Goal: Information Seeking & Learning: Learn about a topic

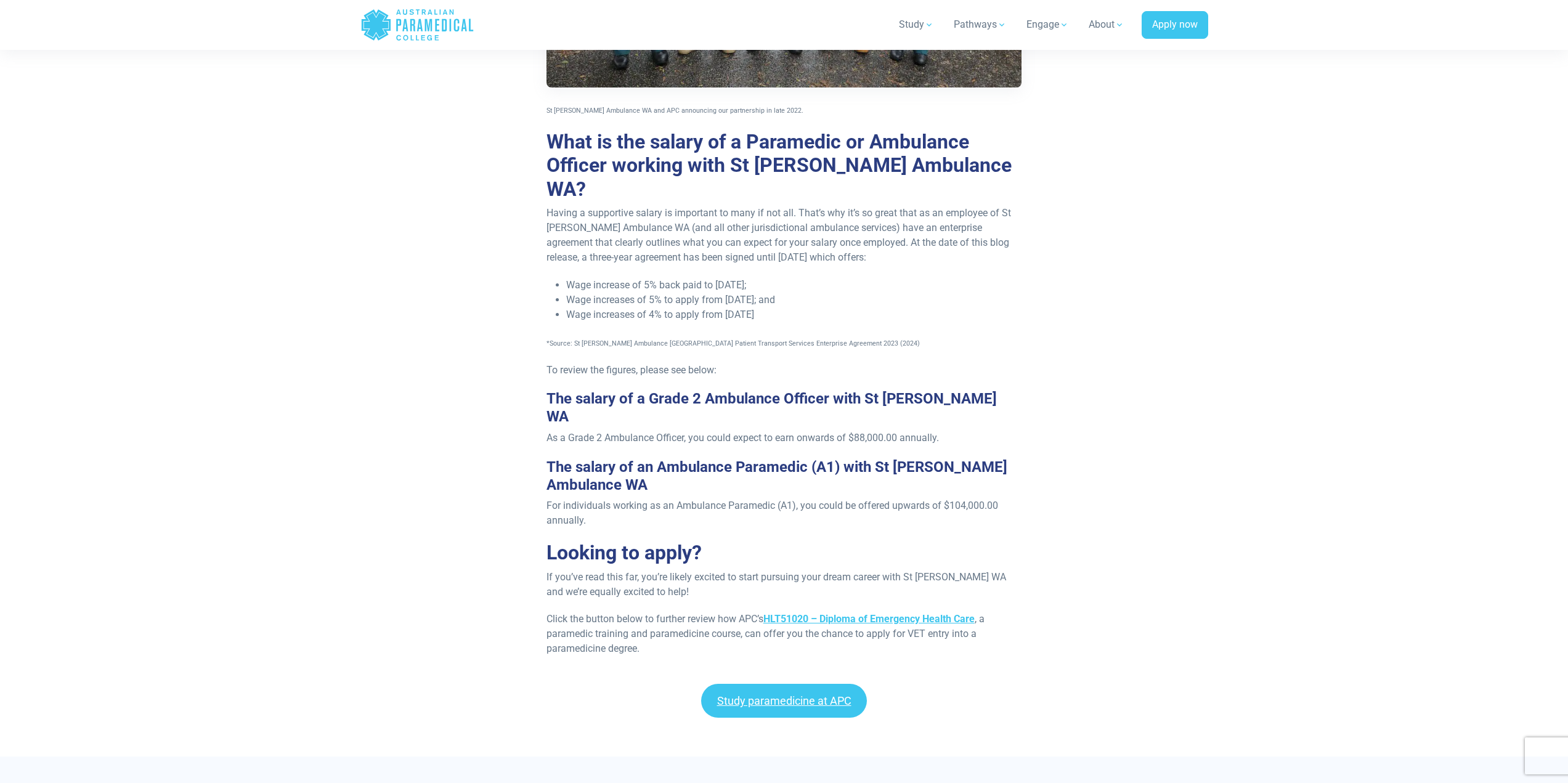
scroll to position [2959, 0]
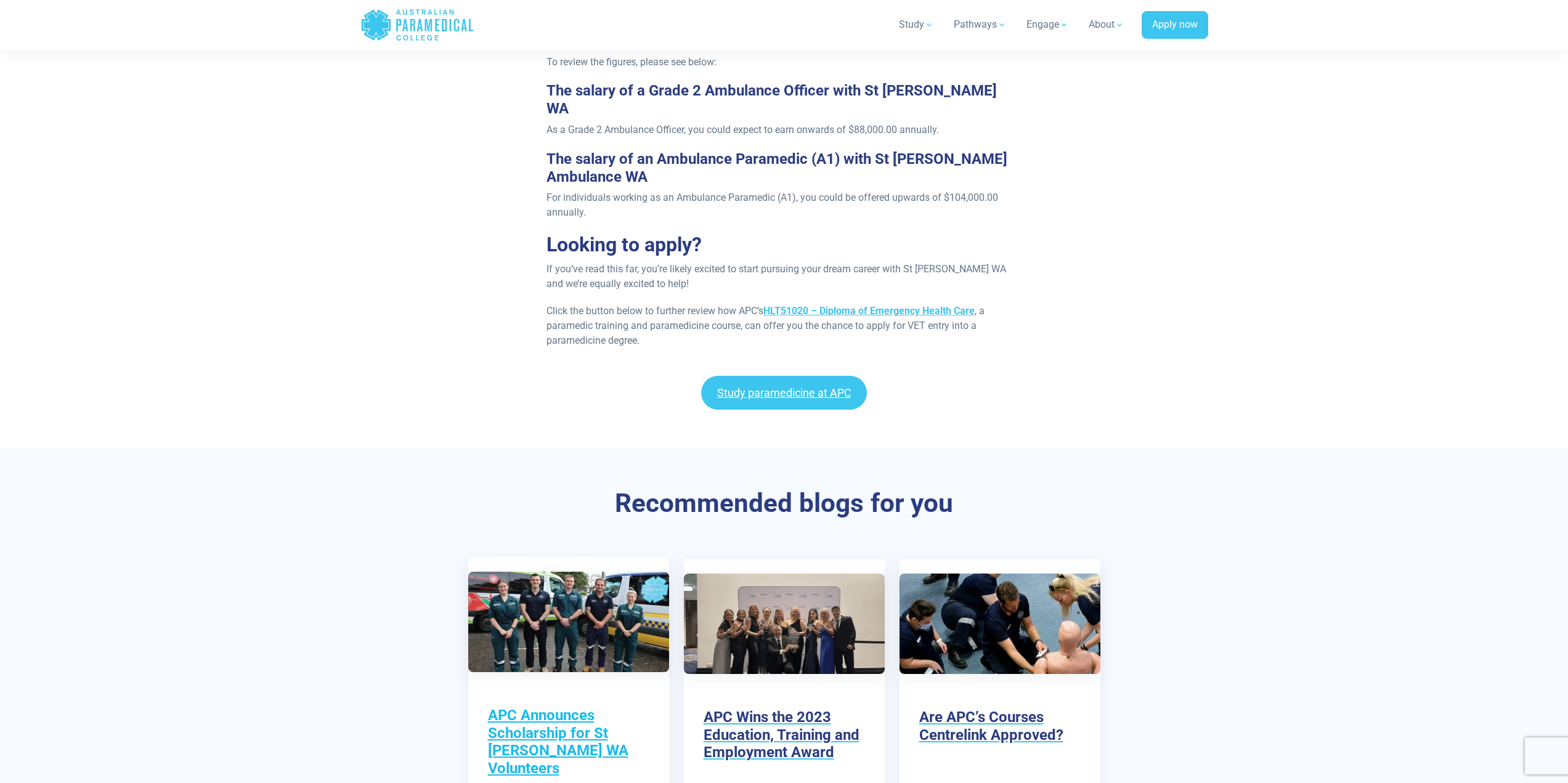
click at [556, 707] on h3 "APC Announces Scholarship for St John WA Volunteers" at bounding box center [568, 742] width 161 height 71
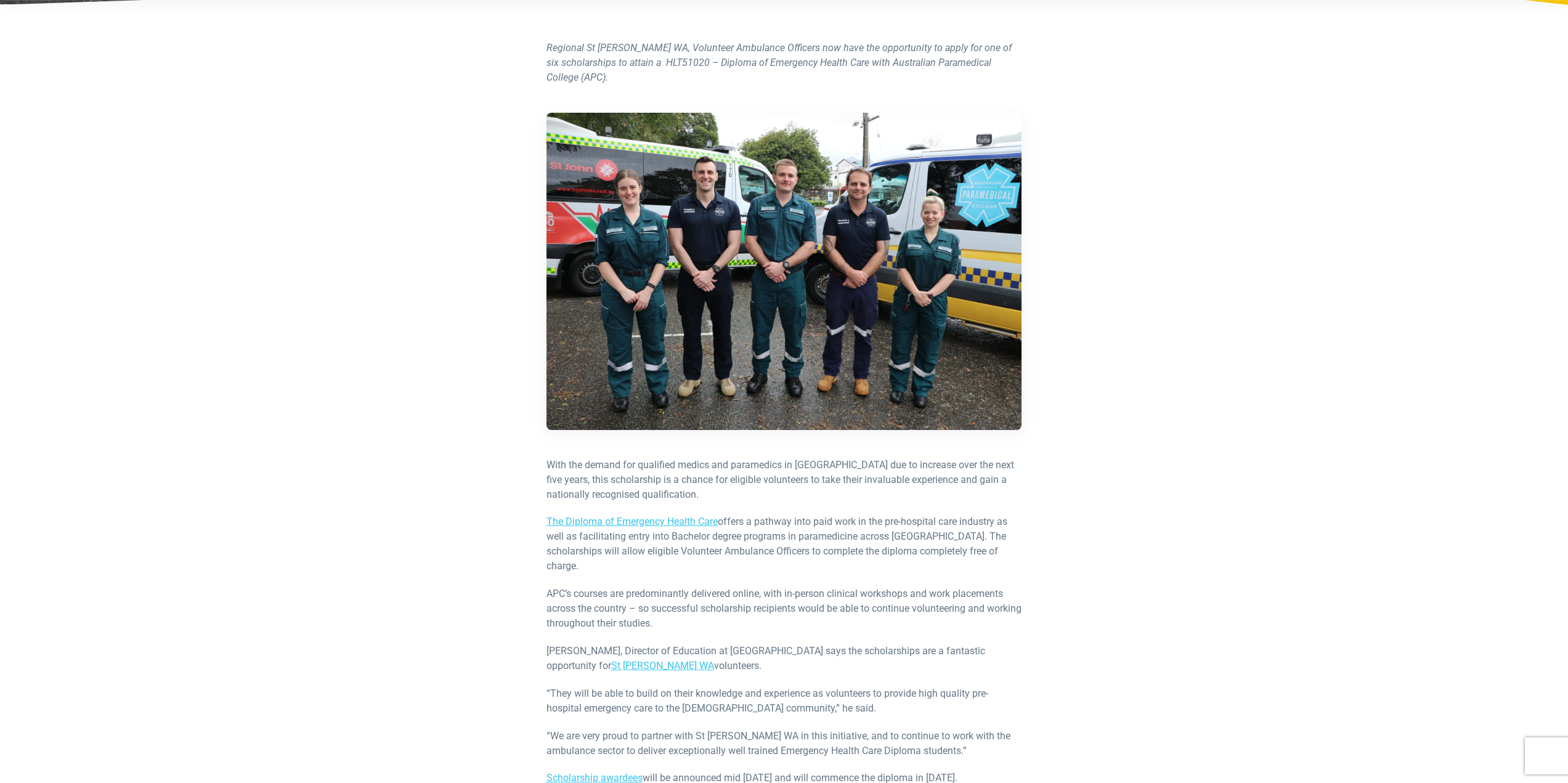
scroll to position [309, 0]
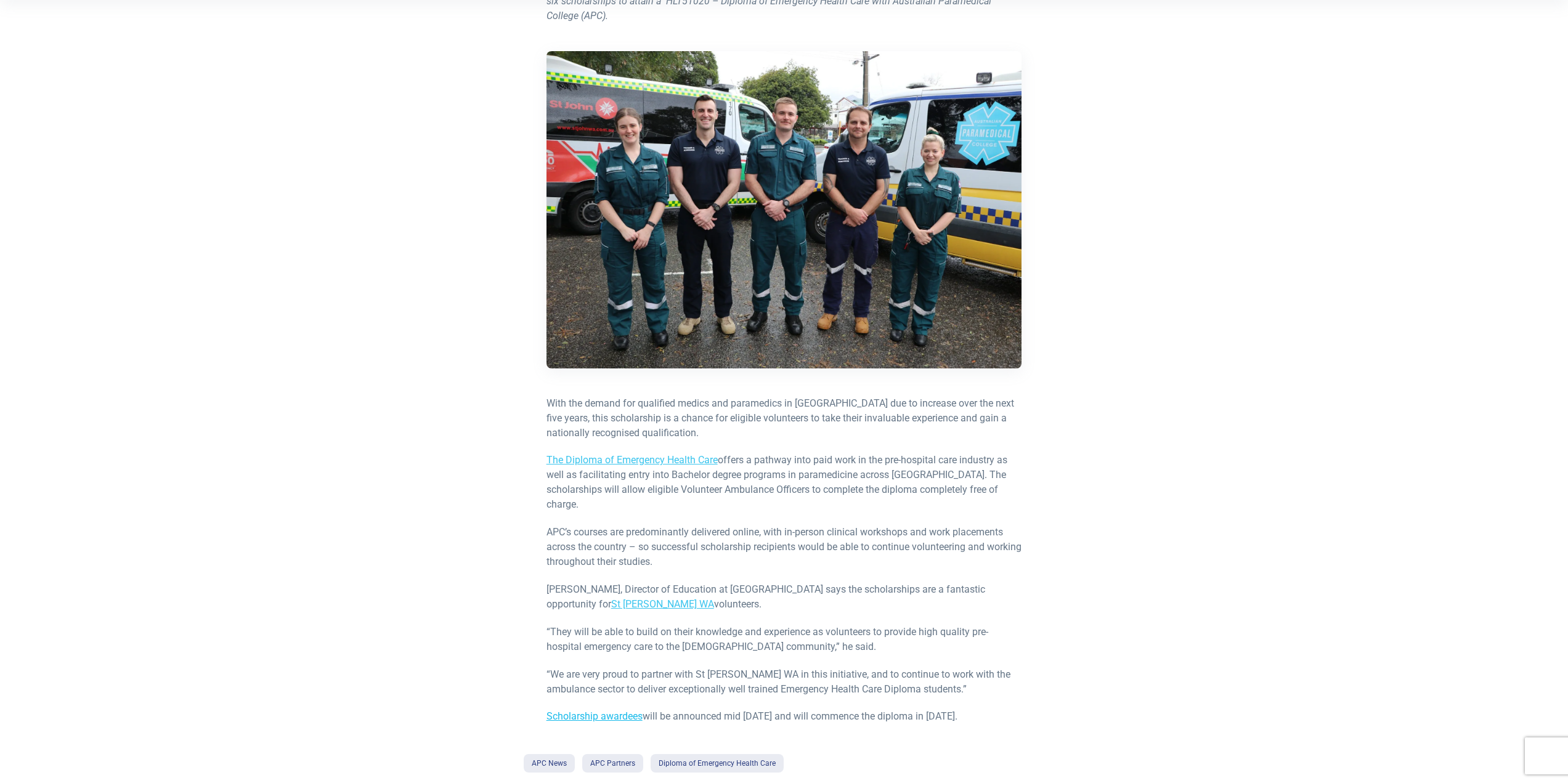
click at [633, 711] on link "Scholarship awardees" at bounding box center [594, 717] width 96 height 12
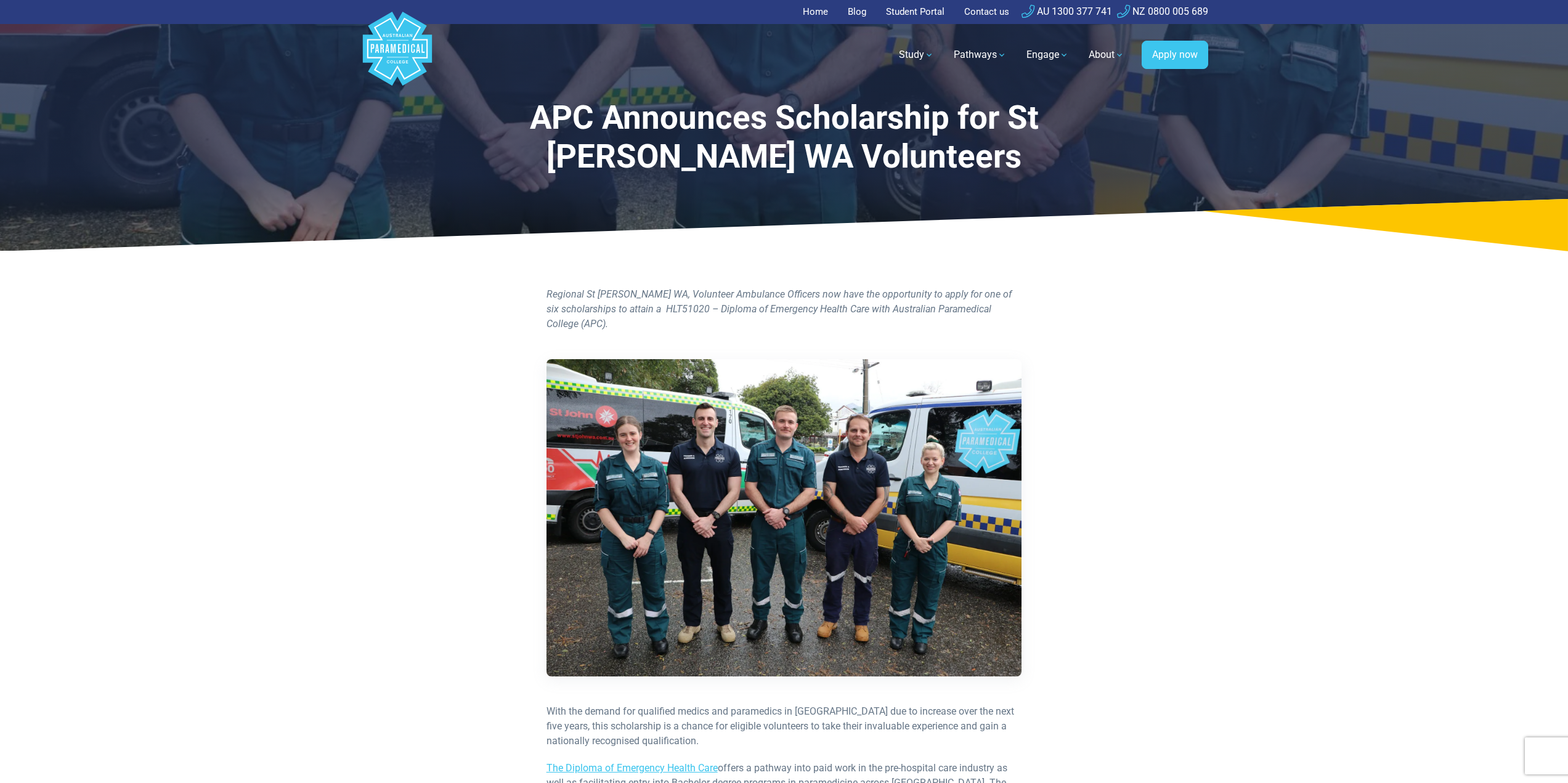
scroll to position [309, 0]
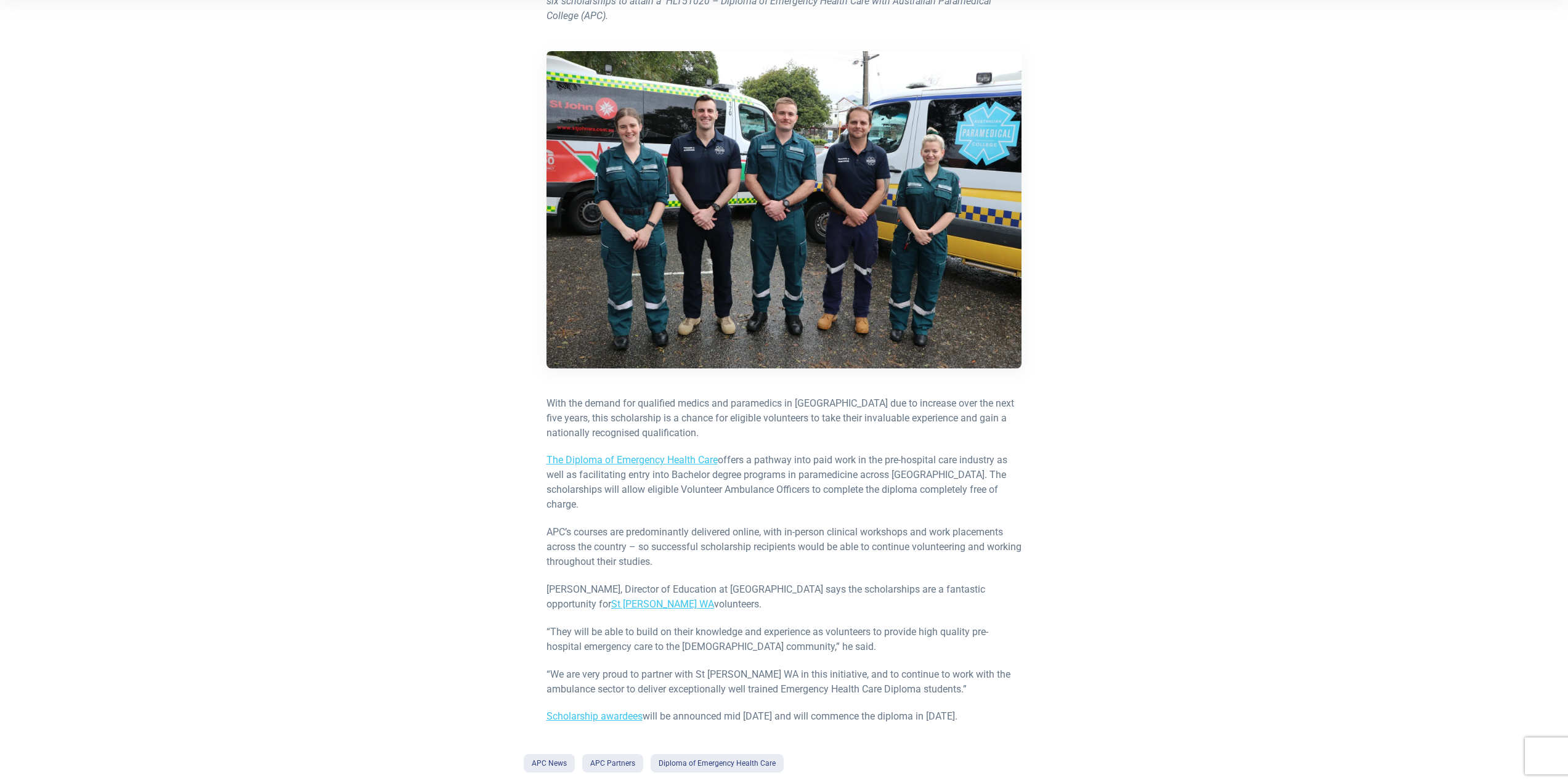
click at [609, 468] on p "The Diploma of Emergency Health Care offers a pathway into paid work in the pre…" at bounding box center [784, 482] width 475 height 59
click at [618, 459] on link "The Diploma of Emergency Health Care" at bounding box center [632, 460] width 172 height 12
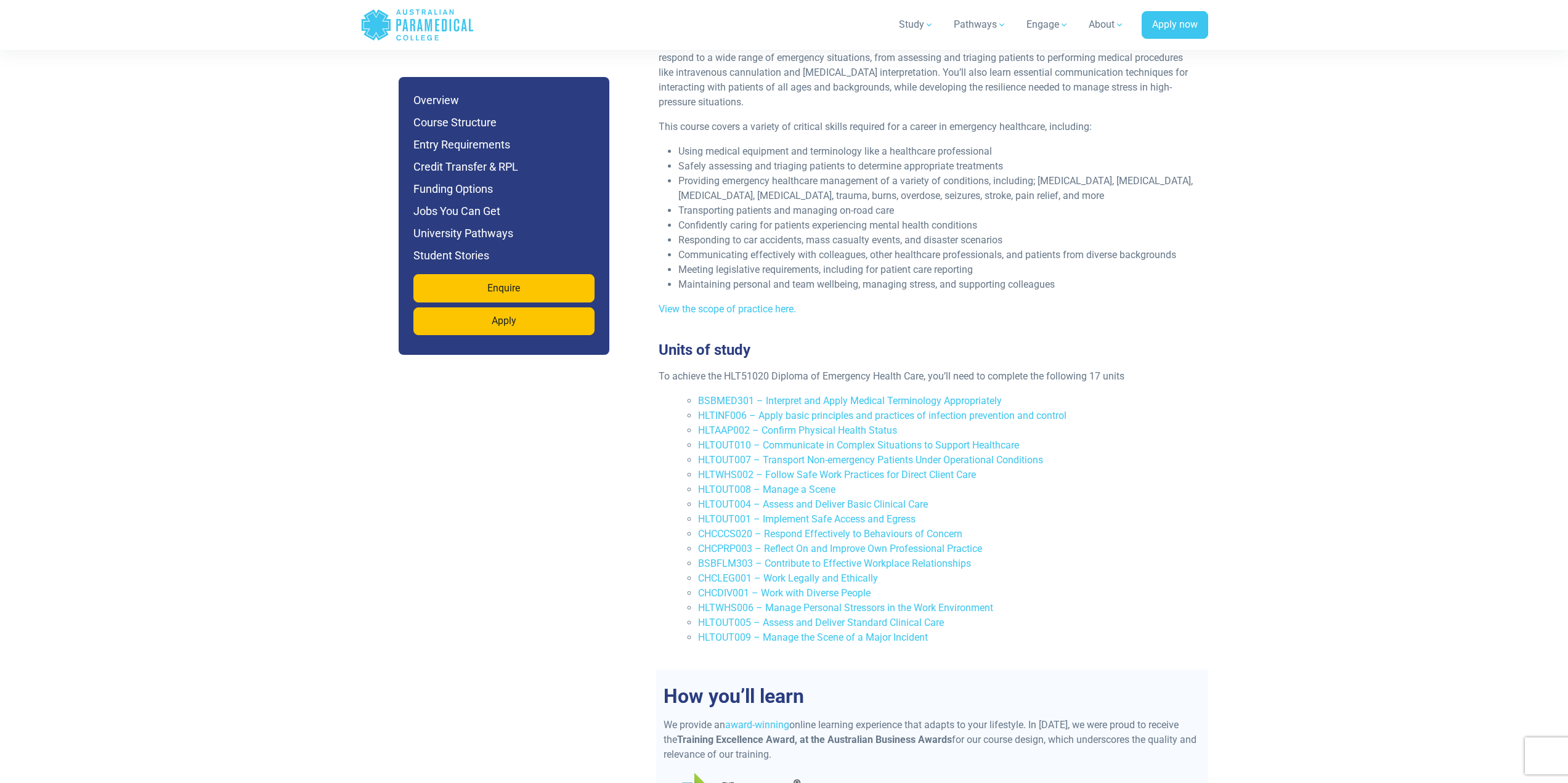
scroll to position [2158, 0]
